Goal: Information Seeking & Learning: Learn about a topic

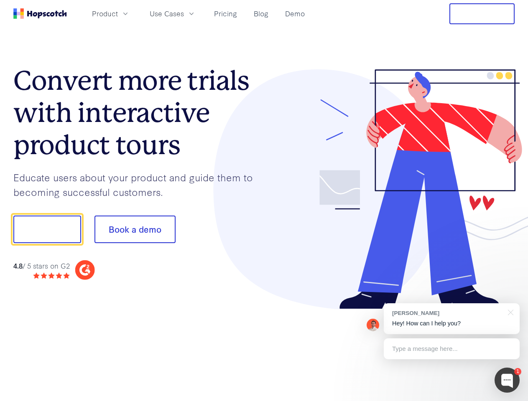
click at [264, 200] on div at bounding box center [389, 189] width 251 height 240
click at [118, 13] on span "Product" at bounding box center [105, 13] width 26 height 10
click at [184, 13] on span "Use Cases" at bounding box center [167, 13] width 34 height 10
click at [482, 14] on button "Free Trial" at bounding box center [481, 13] width 65 height 21
click at [47, 229] on button "Show me!" at bounding box center [47, 230] width 68 height 28
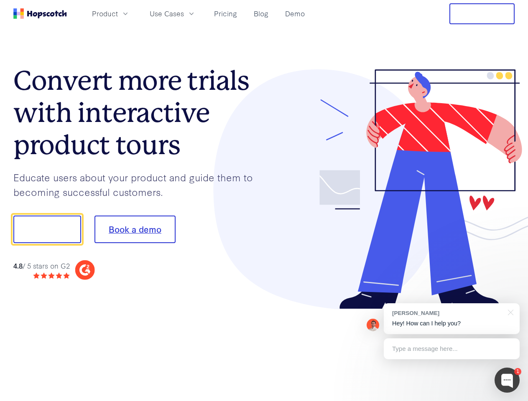
click at [134, 229] on button "Book a demo" at bounding box center [134, 230] width 81 height 28
click at [507, 380] on div at bounding box center [506, 380] width 25 height 25
click at [451, 319] on div "[PERSON_NAME] Hey! How can I help you?" at bounding box center [451, 318] width 136 height 31
click at [509, 312] on div at bounding box center [508, 311] width 21 height 17
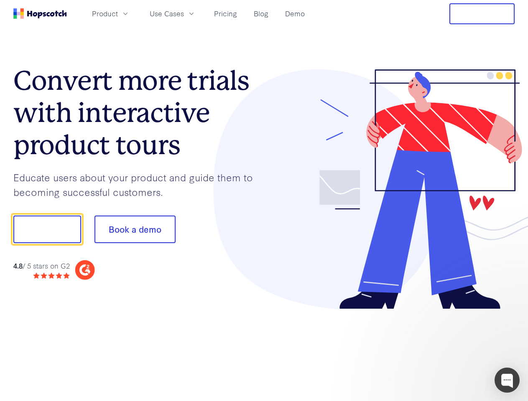
click at [451, 349] on div at bounding box center [441, 284] width 157 height 167
